Goal: Task Accomplishment & Management: Manage account settings

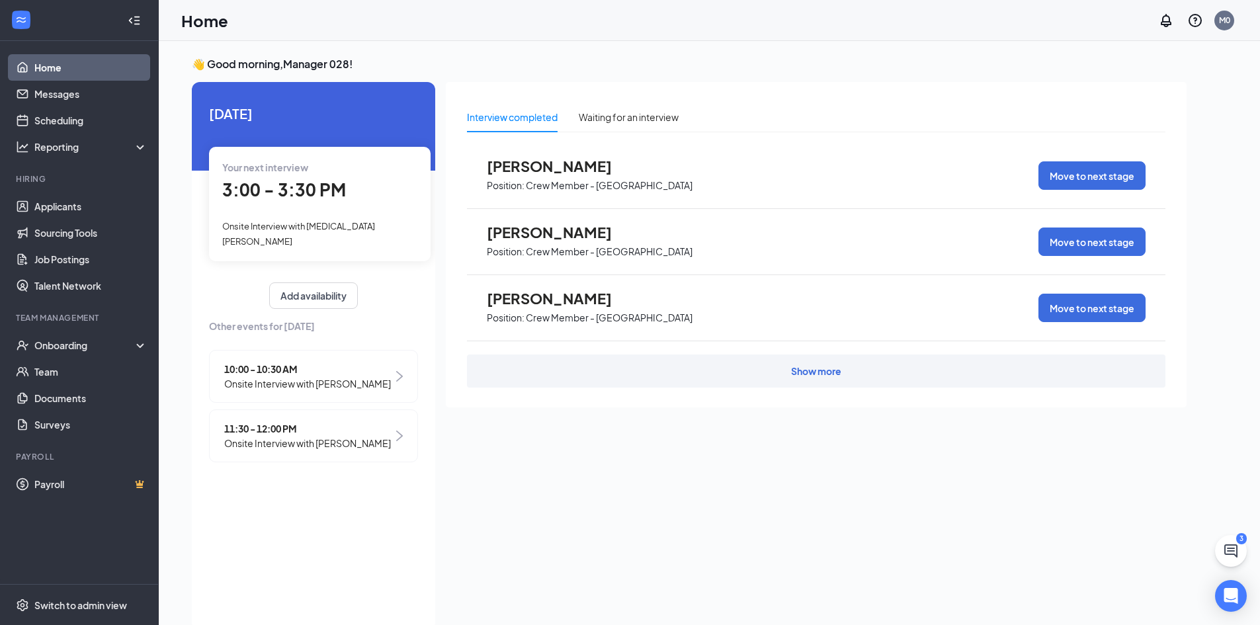
click at [261, 190] on span "3:00 - 3:30 PM" at bounding box center [284, 190] width 124 height 22
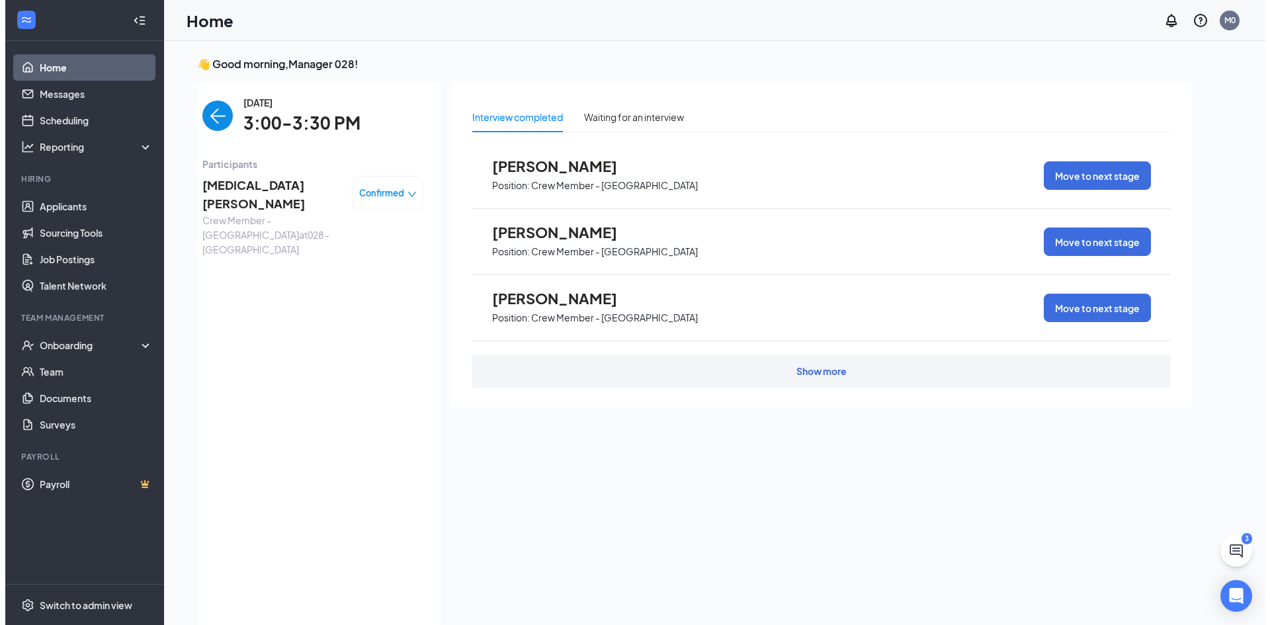
scroll to position [5, 0]
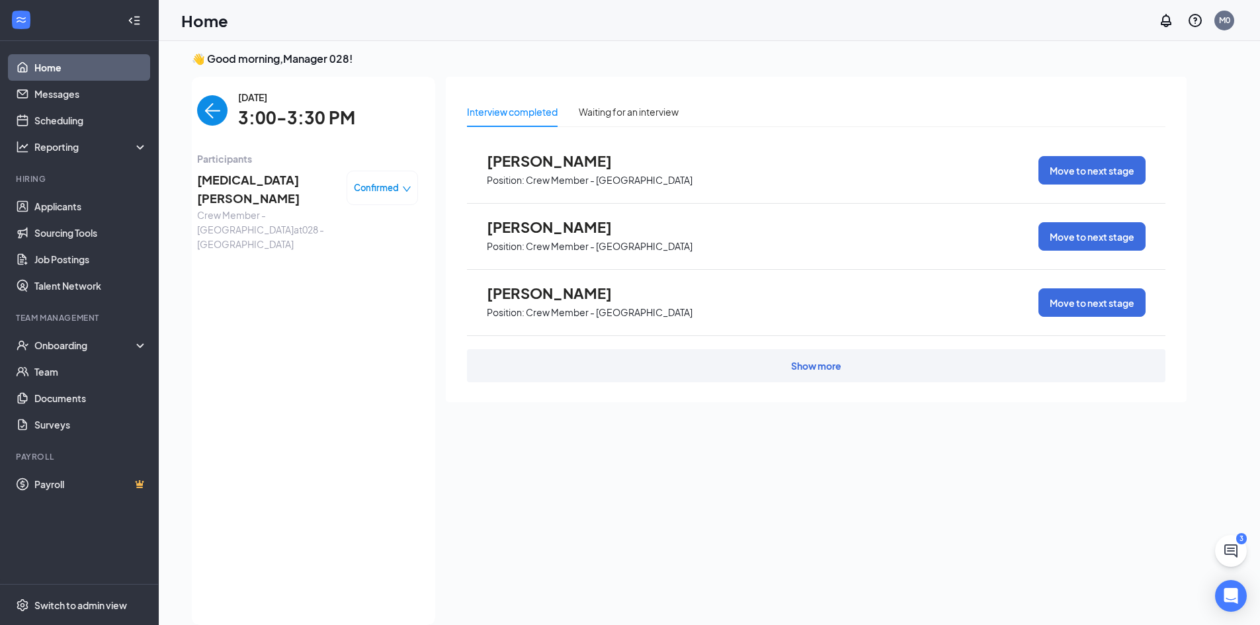
click at [268, 208] on span "Crew Member - [GEOGRAPHIC_DATA] at 028 - [GEOGRAPHIC_DATA]" at bounding box center [266, 230] width 139 height 44
click at [265, 179] on span "[MEDICAL_DATA][PERSON_NAME]" at bounding box center [266, 190] width 139 height 38
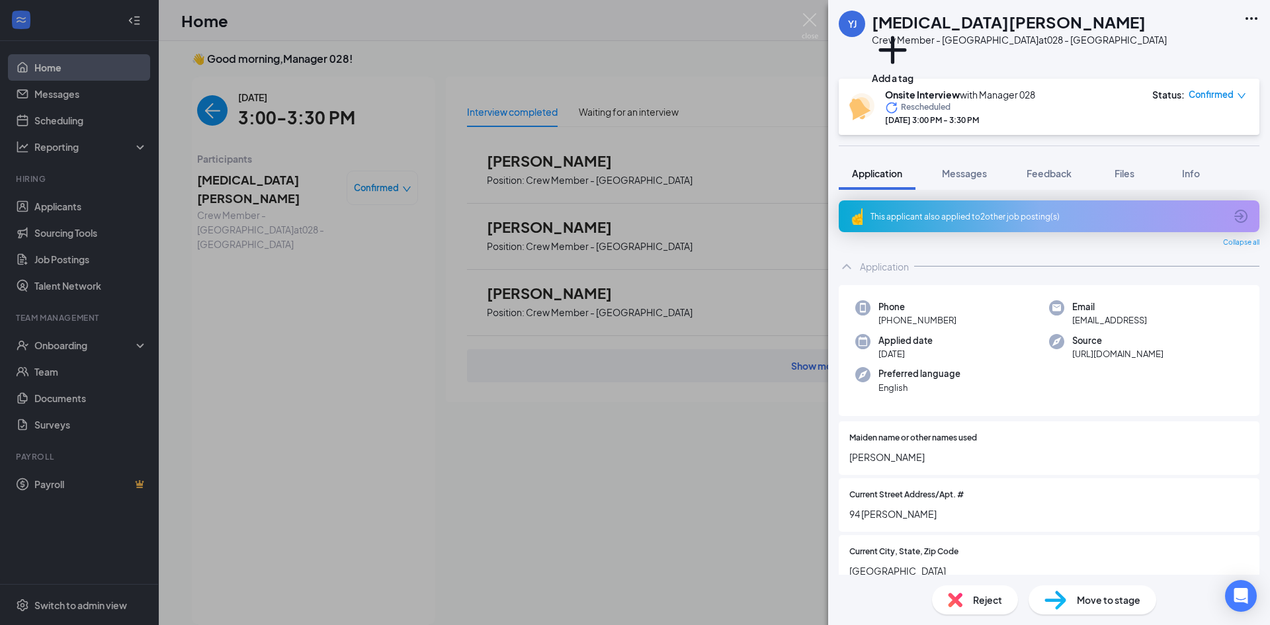
click at [1256, 22] on icon "Ellipses" at bounding box center [1251, 19] width 16 height 16
click at [1192, 45] on link "View full application" at bounding box center [1150, 42] width 85 height 15
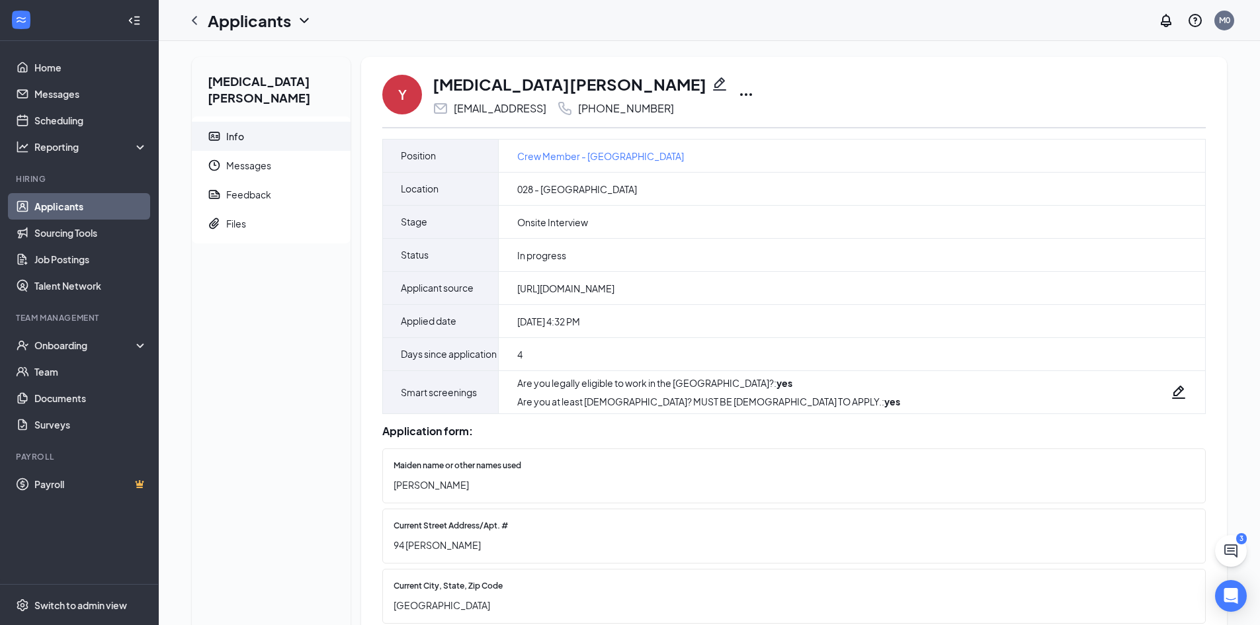
click at [738, 96] on icon "Ellipses" at bounding box center [746, 95] width 16 height 16
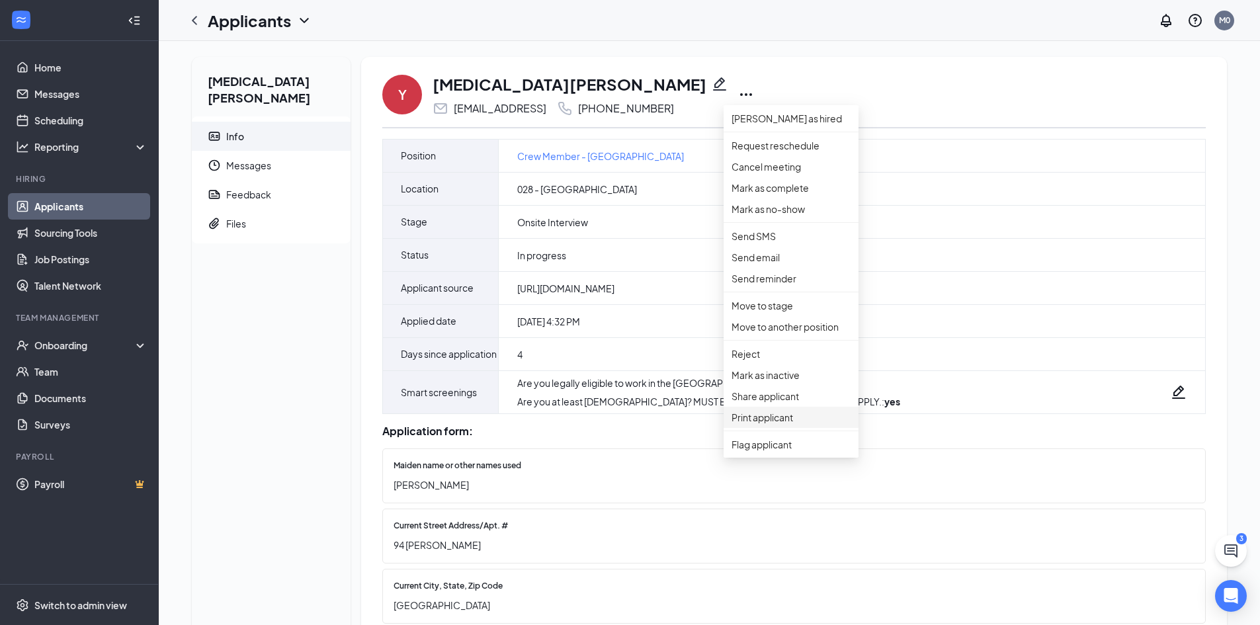
click at [780, 425] on p "Print applicant" at bounding box center [790, 417] width 119 height 15
